Goal: Task Accomplishment & Management: Manage account settings

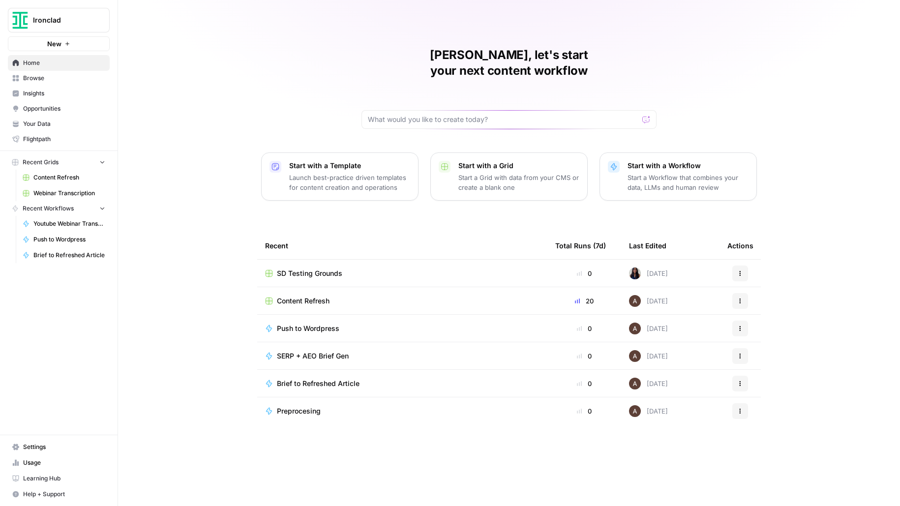
click at [66, 18] on span "Ironclad" at bounding box center [63, 20] width 60 height 10
type input "gorgia"
click button "Gorgias" at bounding box center [88, 74] width 157 height 16
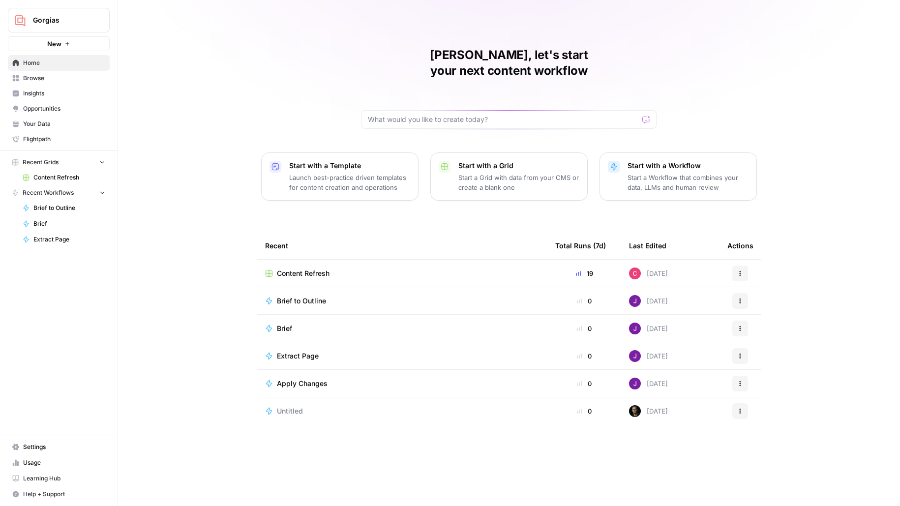
click at [24, 445] on span "Settings" at bounding box center [64, 447] width 82 height 9
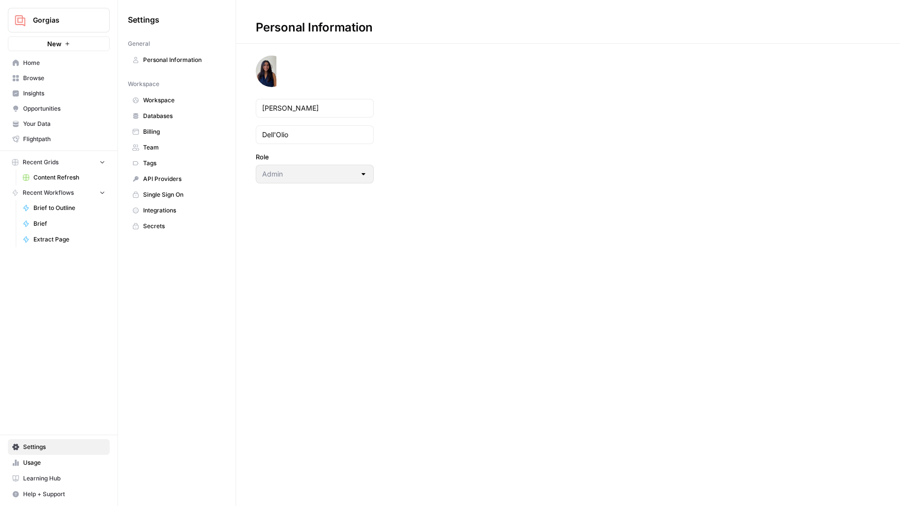
click at [173, 145] on span "Team" at bounding box center [182, 147] width 78 height 9
